Goal: Task Accomplishment & Management: Manage account settings

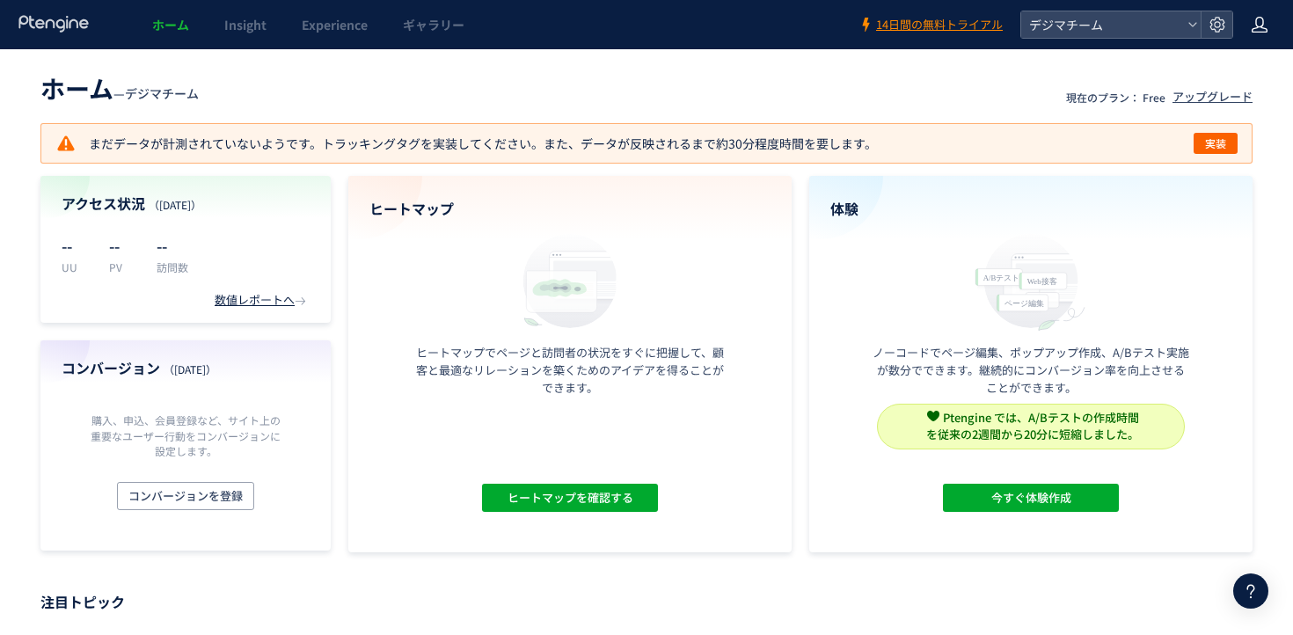
click at [1258, 43] on div at bounding box center [1260, 24] width 18 height 49
click at [1233, 30] on header "ホーム Insight Experience ギャラリー 14日間の無料トライアル デジマチーム" at bounding box center [646, 24] width 1293 height 49
click at [1216, 32] on use at bounding box center [1216, 24] width 15 height 15
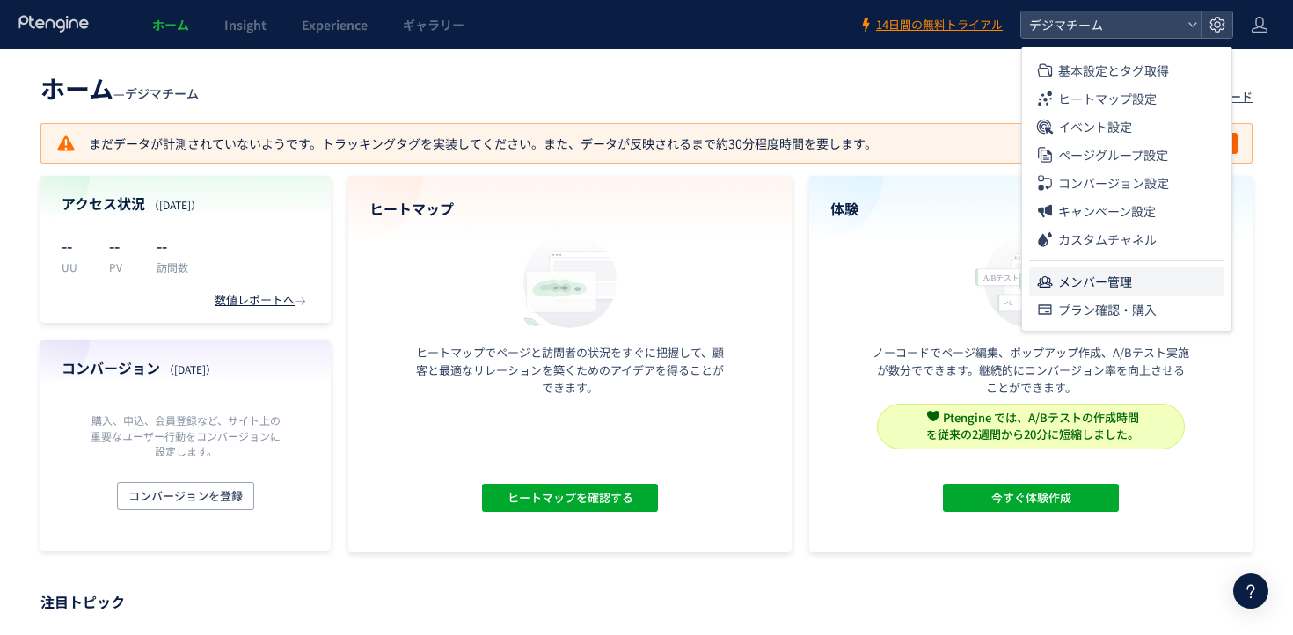
click at [1142, 283] on li "メンバー管理" at bounding box center [1126, 281] width 195 height 28
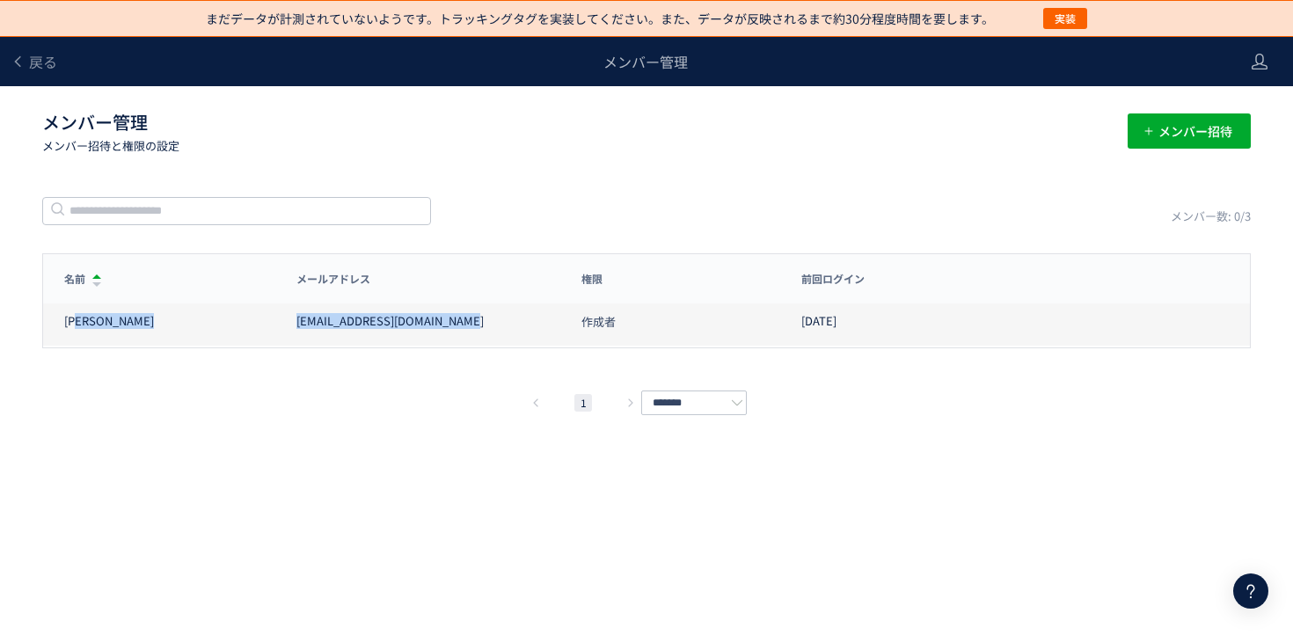
drag, startPoint x: 504, startPoint y: 318, endPoint x: 219, endPoint y: 318, distance: 285.0
click at [219, 318] on div "山口 [EMAIL_ADDRESS][DOMAIN_NAME] 作成者 [DATE]" at bounding box center [646, 320] width 1207 height 49
copy div "山口 [EMAIL_ADDRESS][DOMAIN_NAME]"
click at [468, 313] on div "[EMAIL_ADDRESS][DOMAIN_NAME]" at bounding box center [428, 321] width 264 height 17
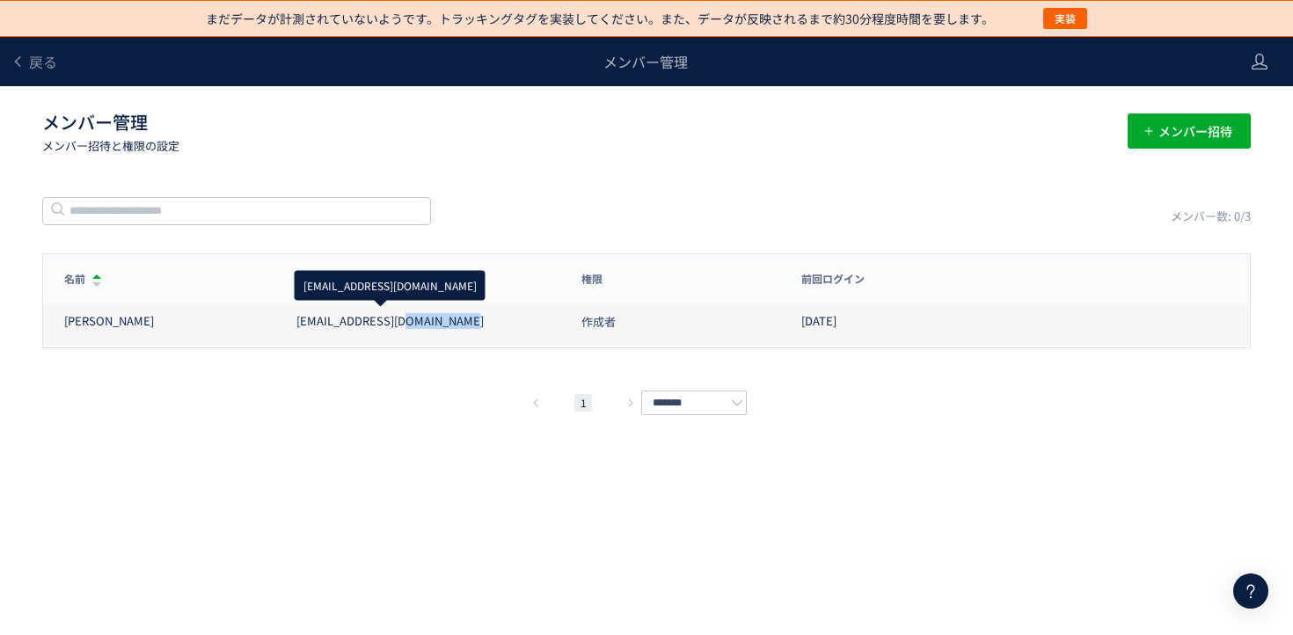
drag, startPoint x: 477, startPoint y: 316, endPoint x: 402, endPoint y: 316, distance: 74.8
click at [402, 316] on div "[EMAIL_ADDRESS][DOMAIN_NAME]" at bounding box center [428, 321] width 264 height 17
copy div "[DOMAIN_NAME]"
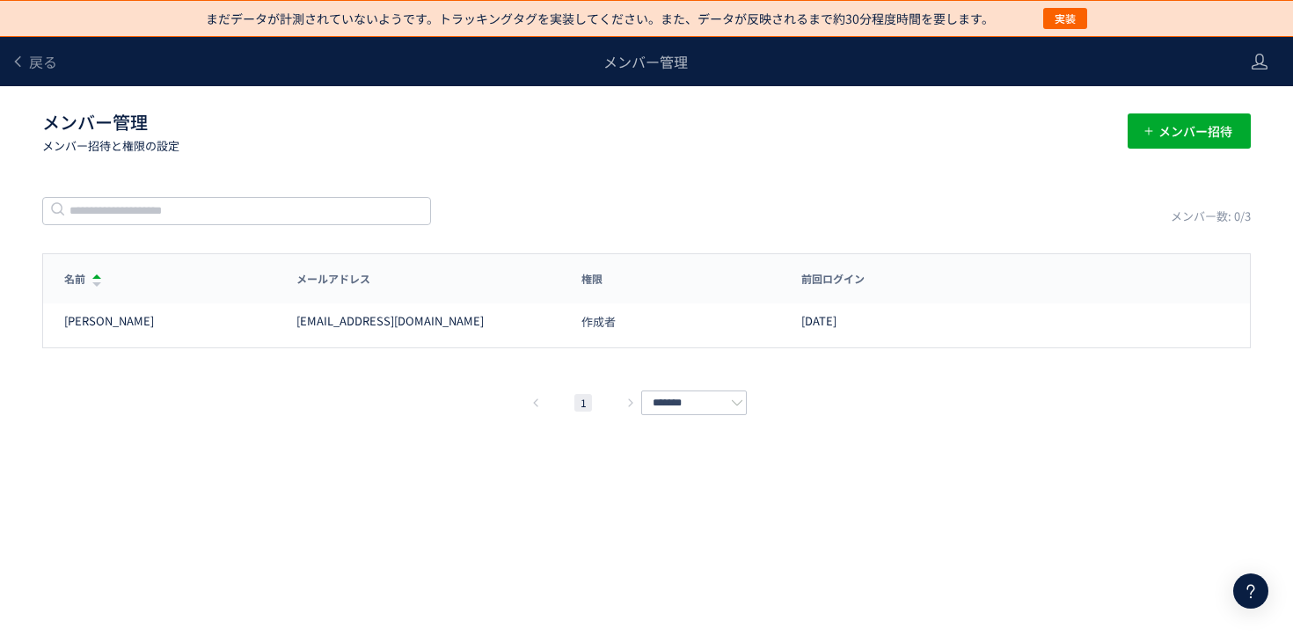
click at [24, 45] on div "戻る" at bounding box center [34, 61] width 47 height 49
click at [29, 59] on span "戻る" at bounding box center [43, 61] width 28 height 21
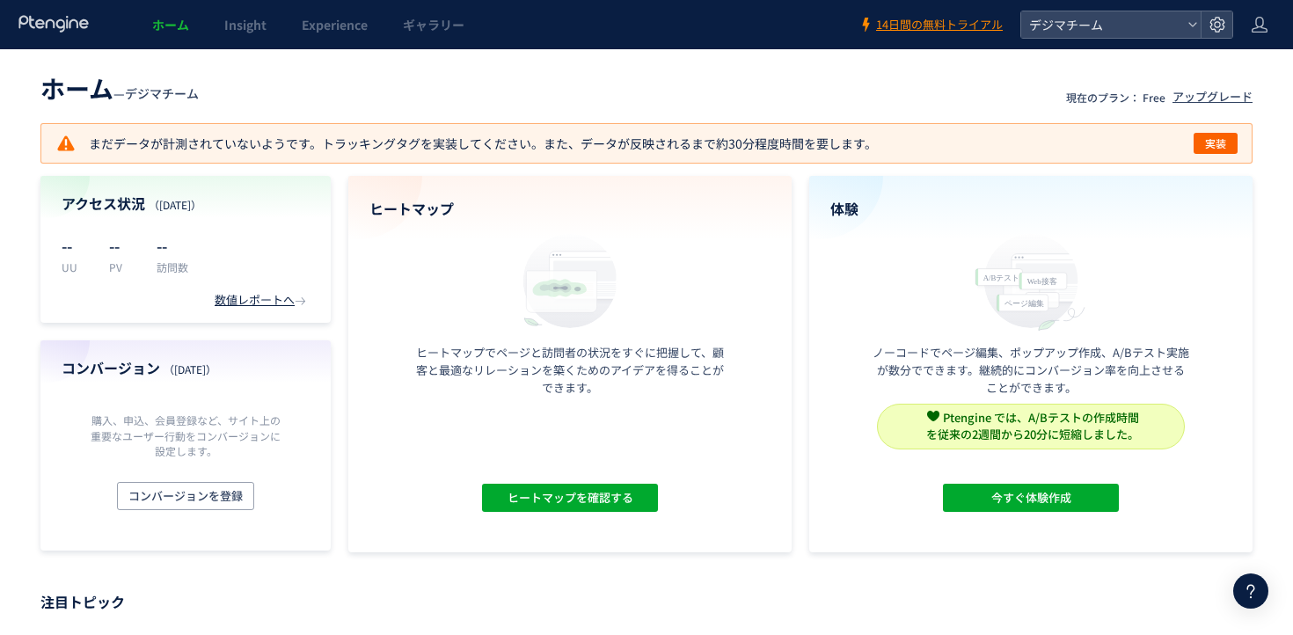
click at [1270, 18] on header "ホーム Insight Experience ギャラリー 14日間の無料トライアル デジマチーム" at bounding box center [646, 24] width 1293 height 49
click at [1268, 18] on header "ホーム Insight Experience ギャラリー 14日間の無料トライアル デジマチーム" at bounding box center [646, 24] width 1293 height 49
click at [1258, 31] on icon at bounding box center [1260, 25] width 18 height 18
click at [1220, 28] on icon at bounding box center [1217, 25] width 18 height 18
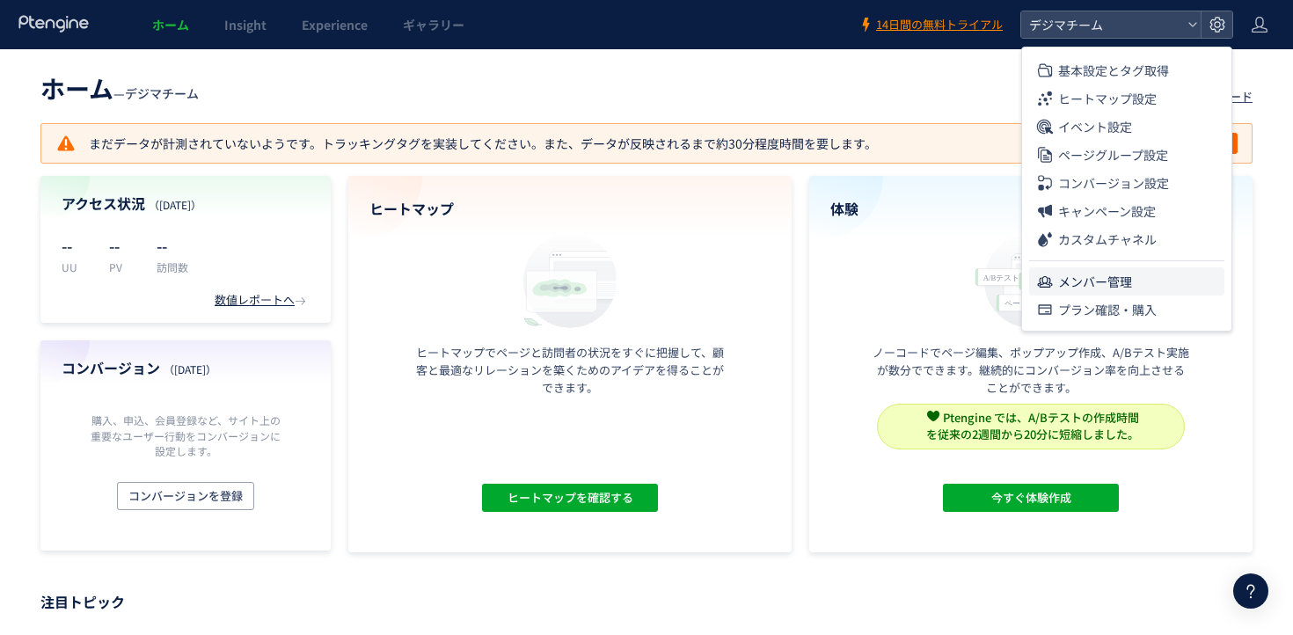
click at [0, 0] on li "メンバー管理" at bounding box center [0, 0] width 0 height 0
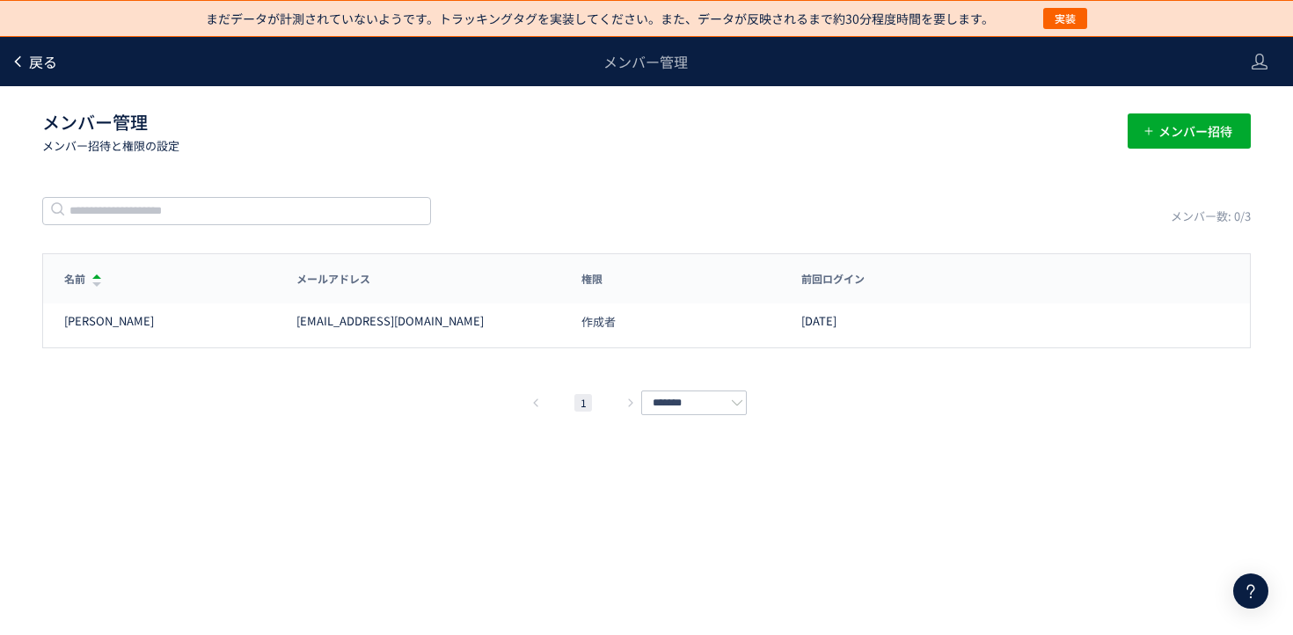
click at [19, 63] on icon at bounding box center [18, 62] width 14 height 14
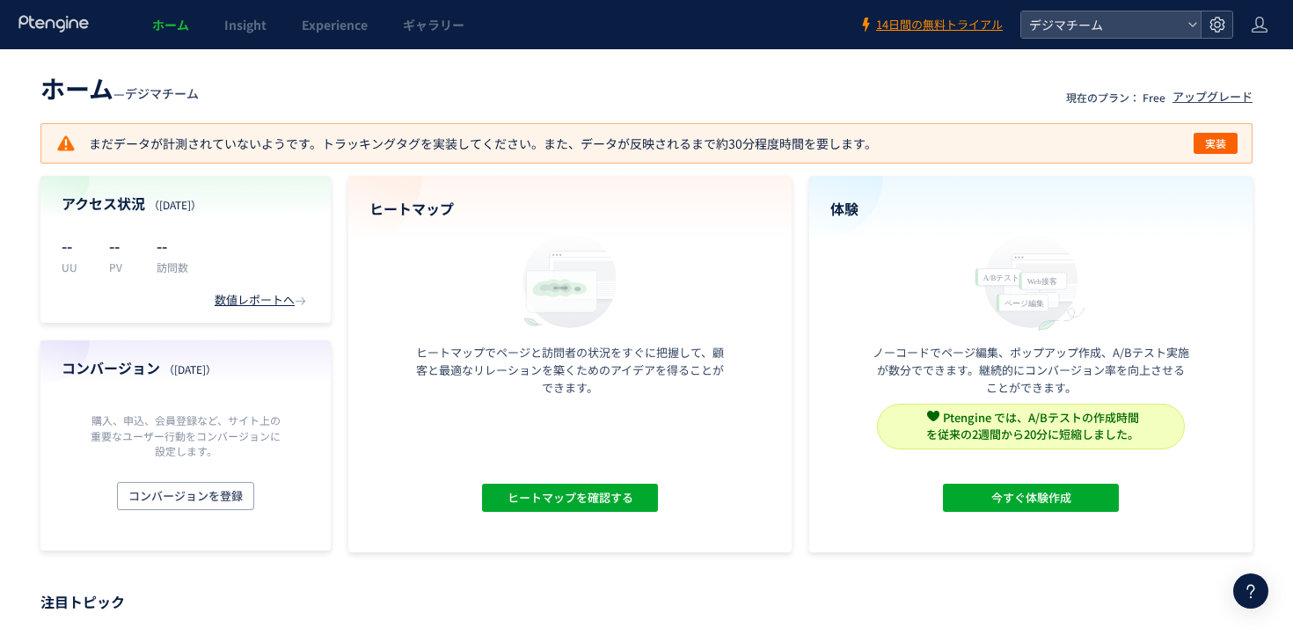
click at [1209, 29] on icon at bounding box center [1217, 25] width 18 height 18
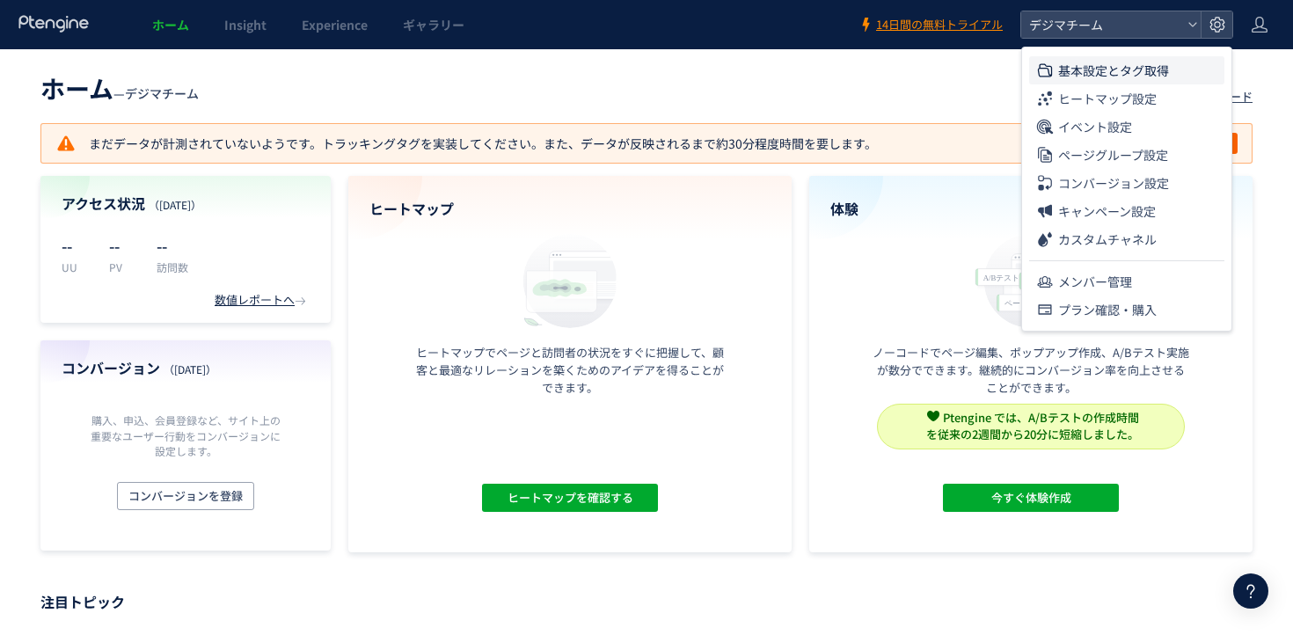
click at [1143, 64] on span "基本設定とタグ取得" at bounding box center [1113, 70] width 111 height 28
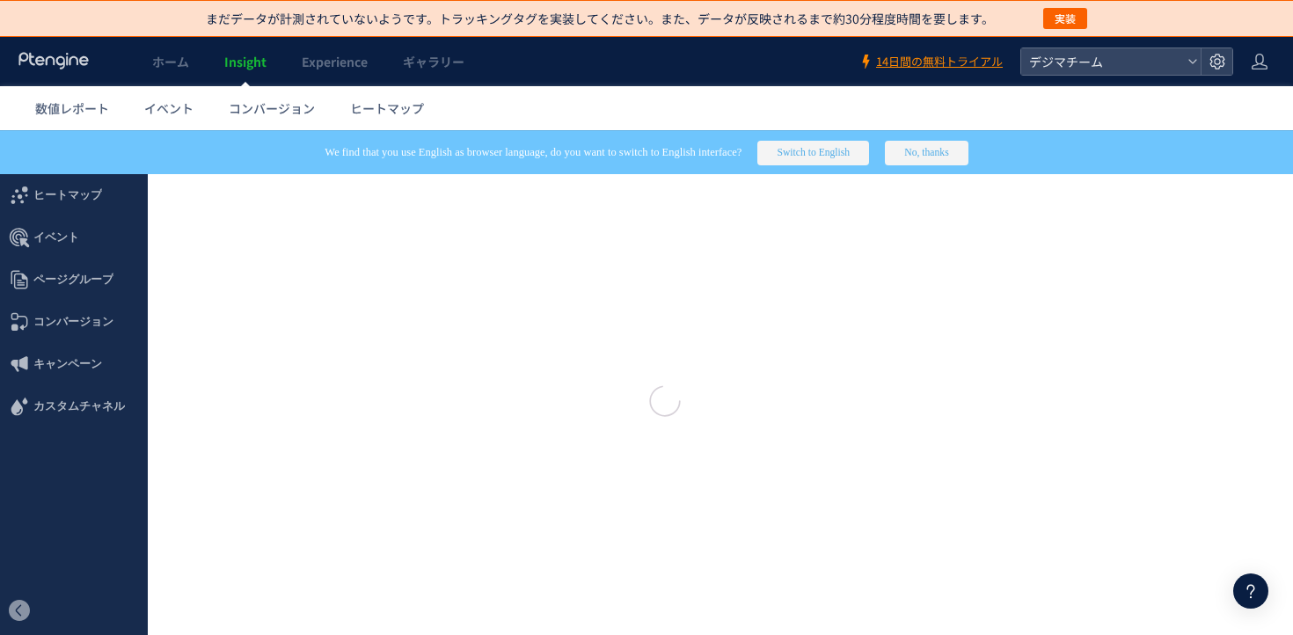
type input "******"
type input "**********"
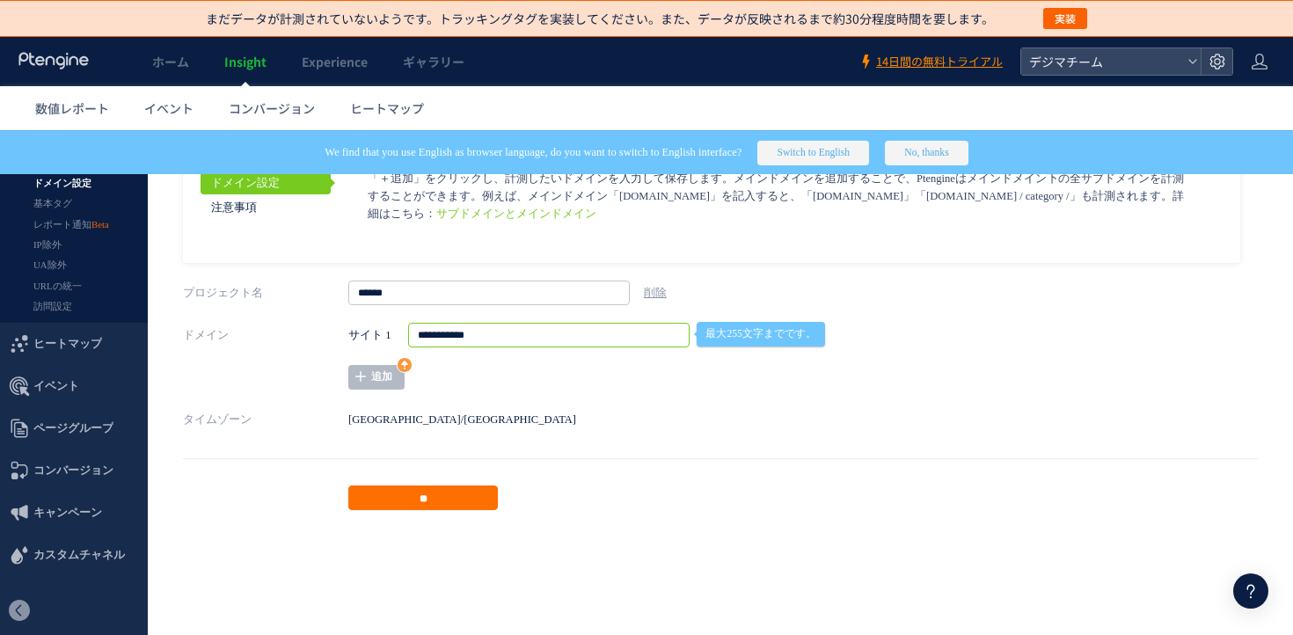
drag, startPoint x: 562, startPoint y: 332, endPoint x: 343, endPoint y: 332, distance: 219.0
click at [343, 332] on div "**********" at bounding box center [720, 356] width 1075 height 67
